Goal: Find specific page/section: Find specific page/section

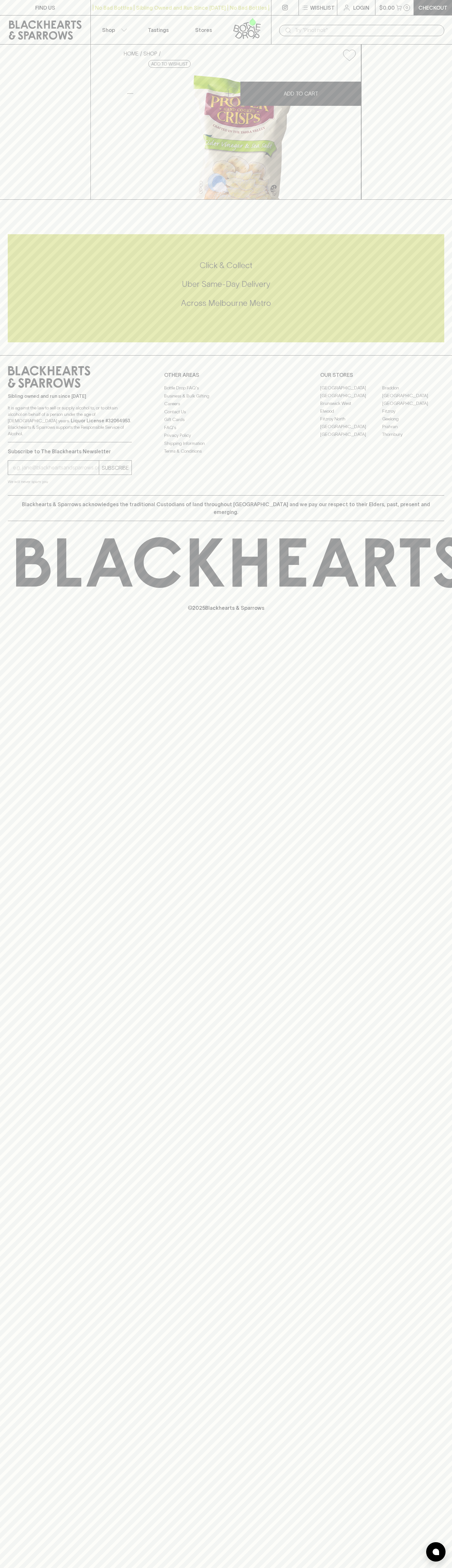
click at [84, 1] on link "FIND US" at bounding box center [45, 7] width 90 height 15
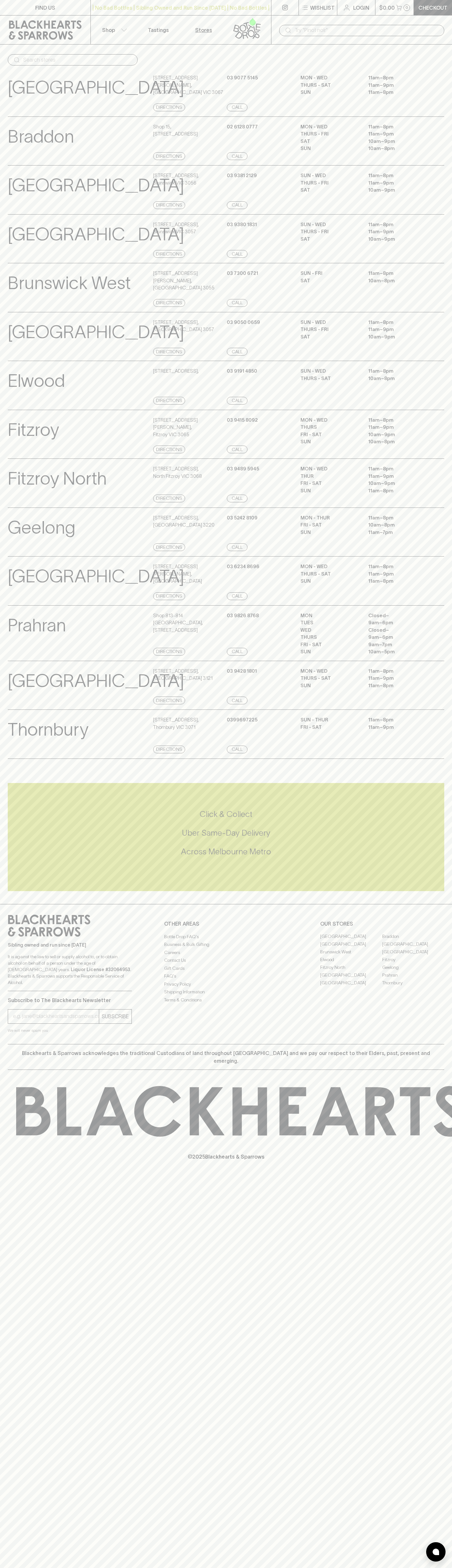
click at [367, 1567] on html "FIND US | No Bad Bottles | Sibling Owned and Run Since 2006 | No Bad Bottles | …" at bounding box center [226, 784] width 452 height 1568
click at [7, 755] on div "Thornbury View Store Details 899 High St , Thornbury VIC 3071 Directions 039969…" at bounding box center [226, 734] width 452 height 49
